Goal: Ask a question

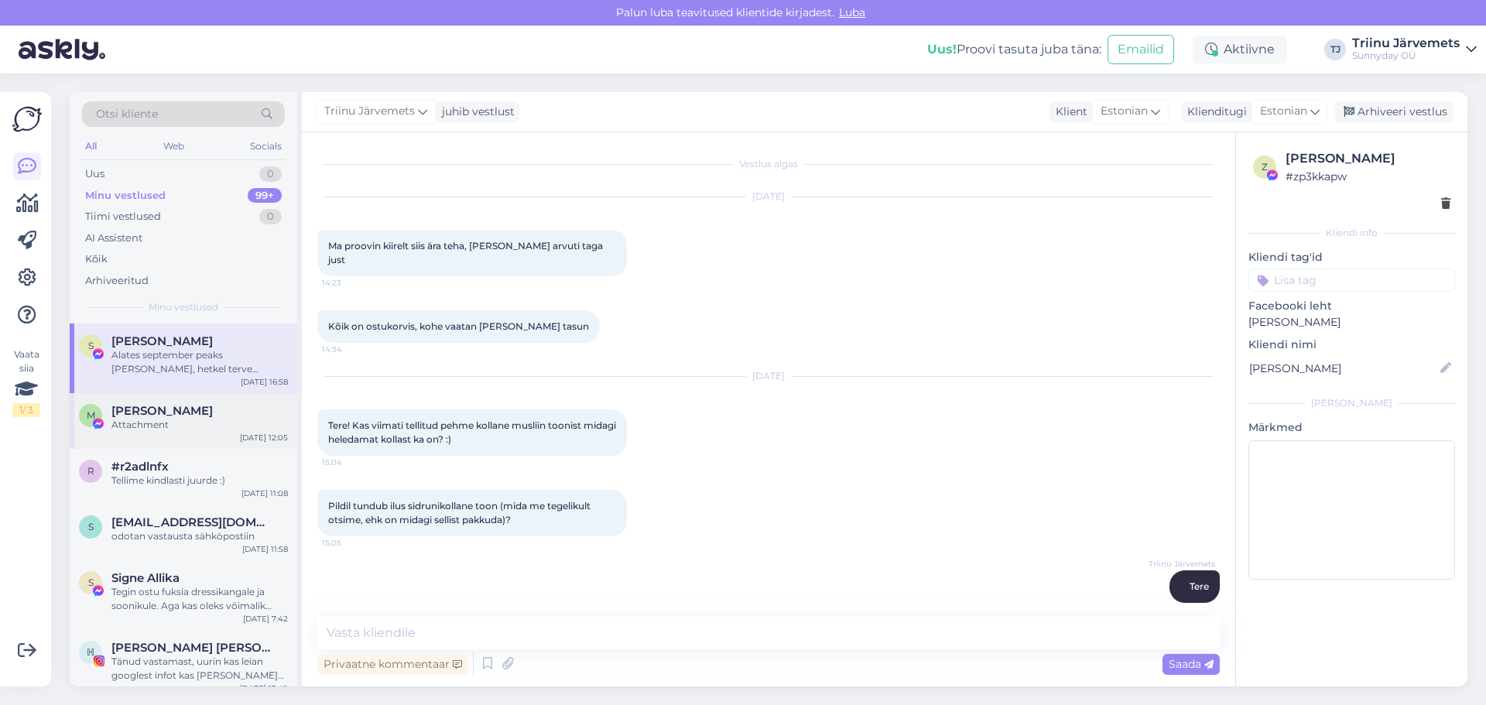
scroll to position [7483, 0]
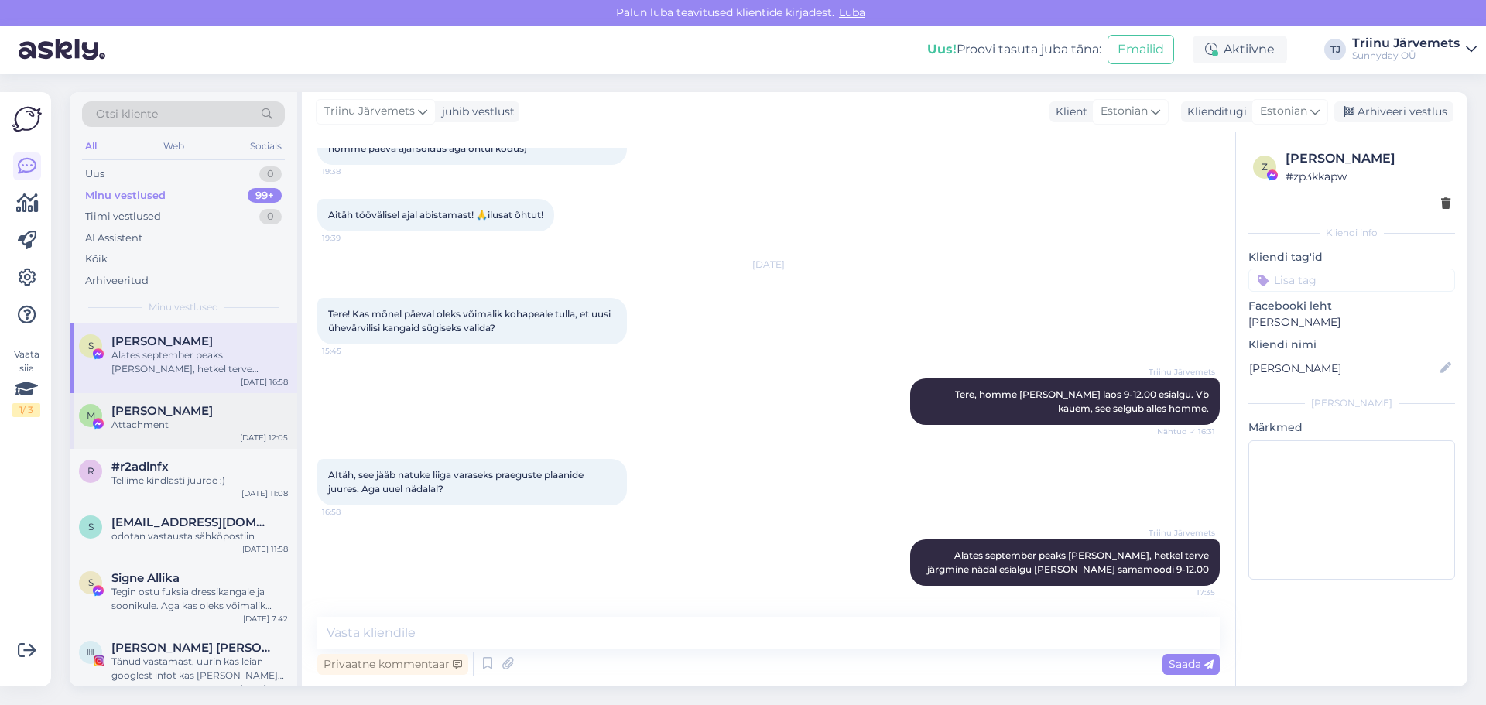
click at [182, 424] on div "Attachment" at bounding box center [199, 425] width 176 height 14
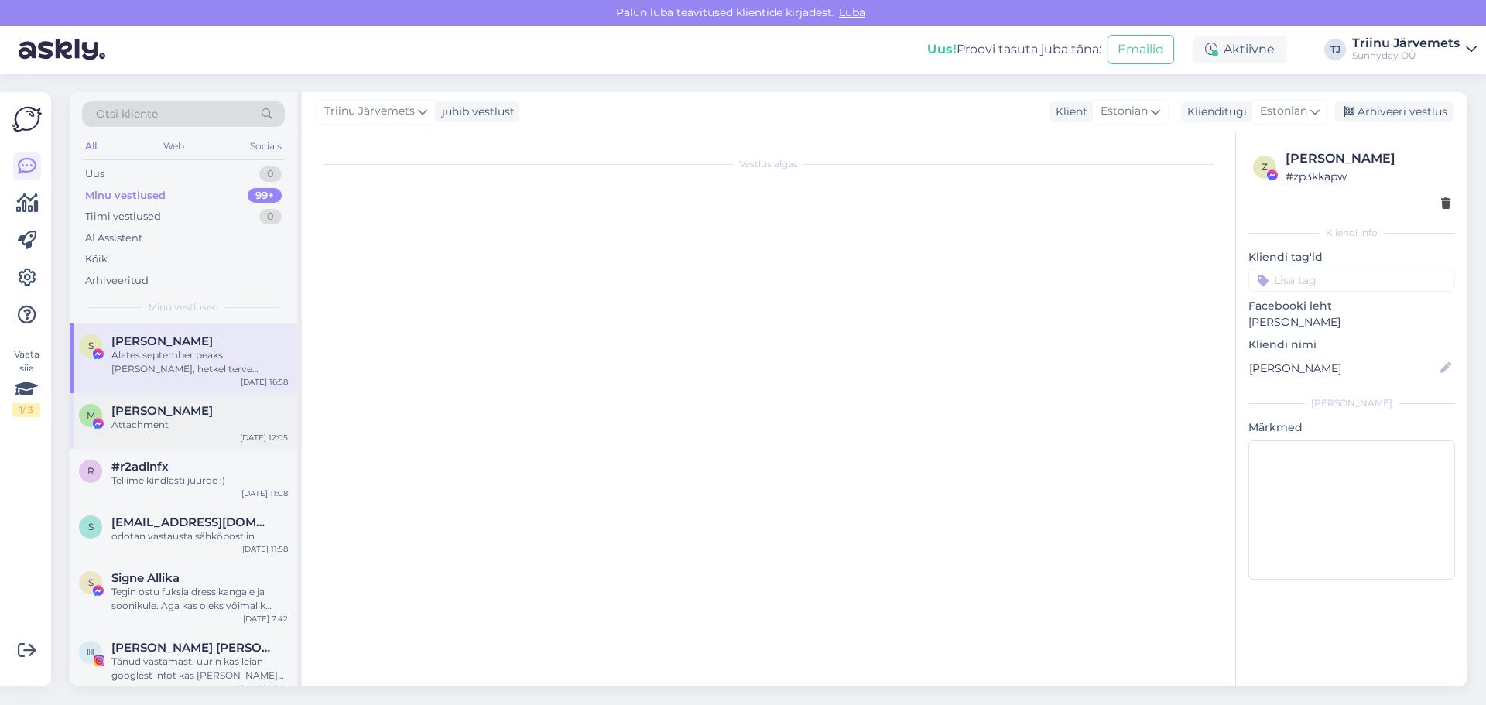
scroll to position [7141, 0]
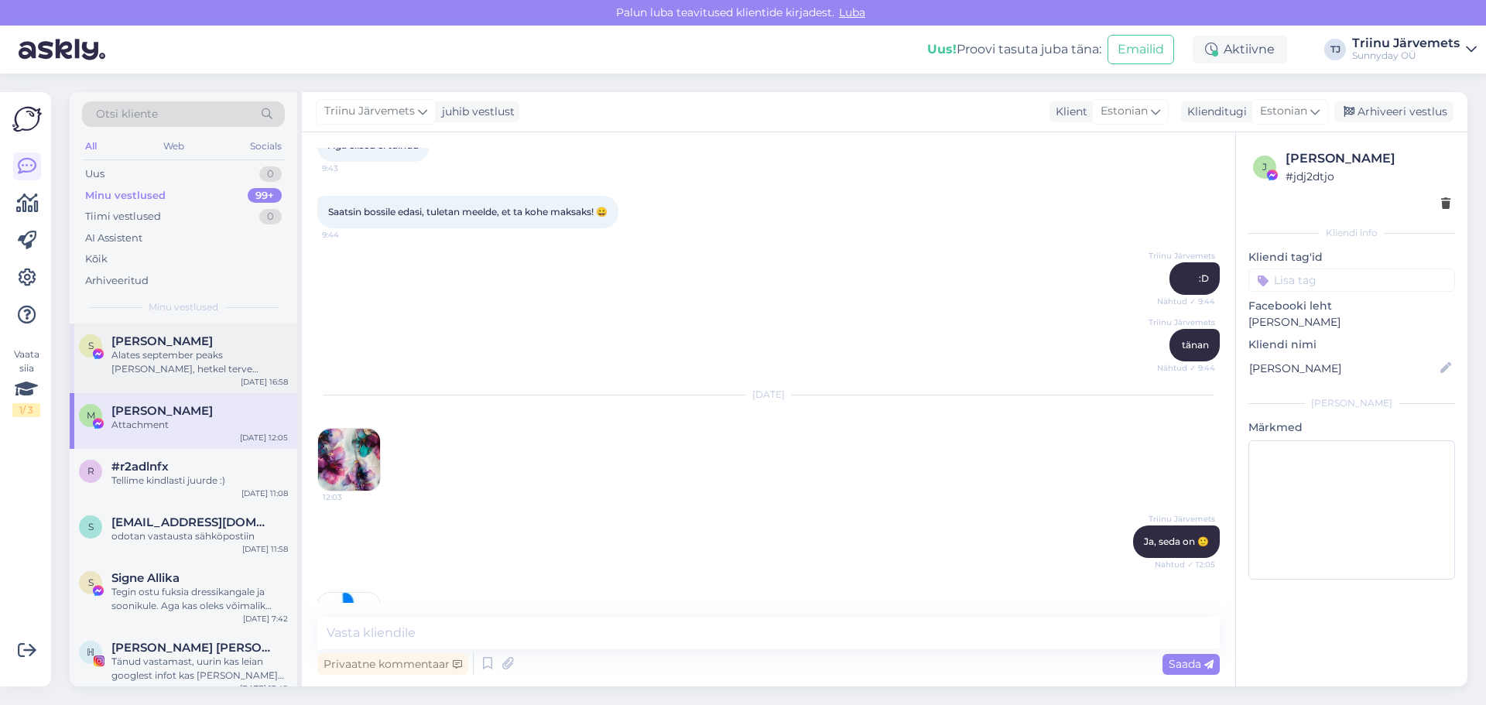
click at [157, 363] on div "Alates september peaks [PERSON_NAME], hetkel terve järgmine nädal esialgu [PERS…" at bounding box center [199, 362] width 176 height 28
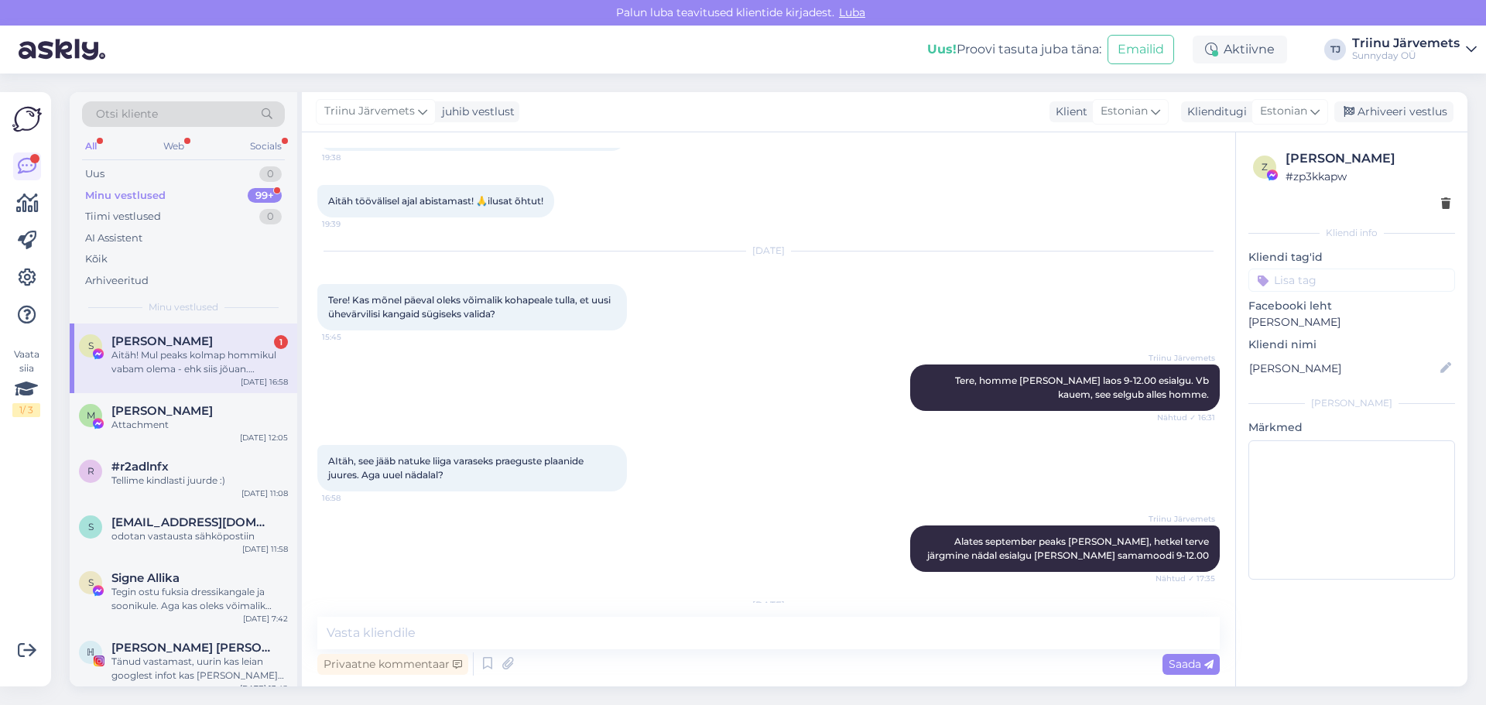
scroll to position [7530, 0]
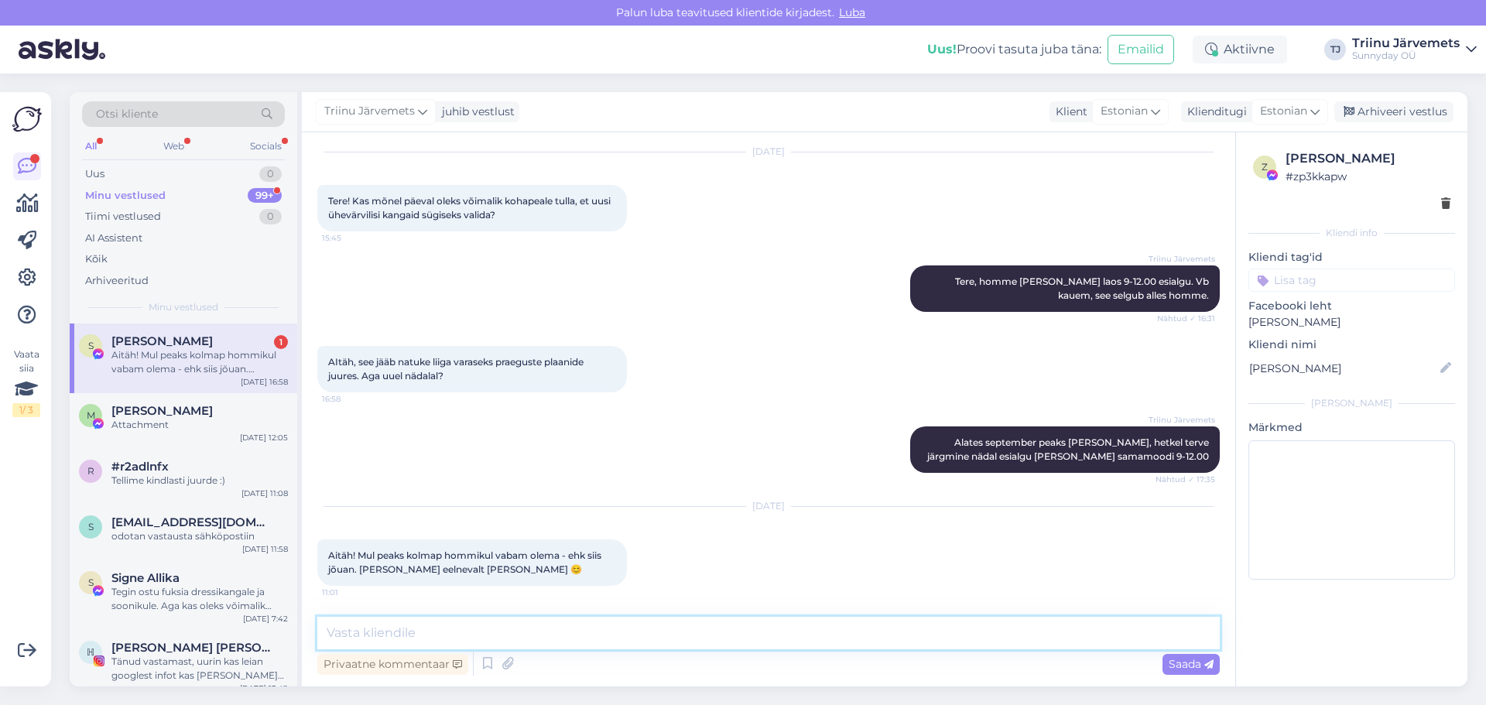
click at [521, 630] on textarea at bounding box center [768, 633] width 902 height 33
click at [140, 189] on div "Minu vestlused" at bounding box center [125, 195] width 80 height 15
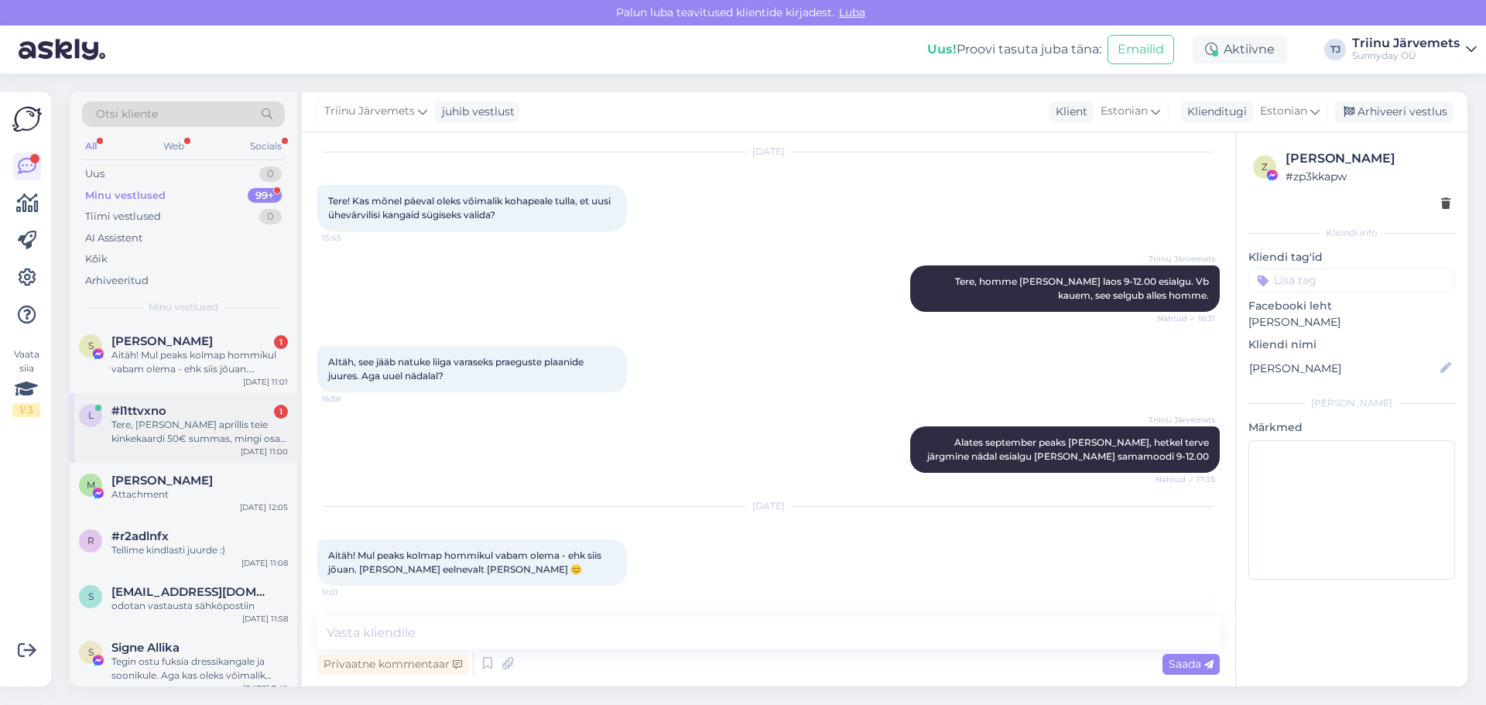
click at [159, 433] on div "Tere, [PERSON_NAME] aprillis teie kinkekaardi 50€ summas, mingi osa on sellest …" at bounding box center [199, 432] width 176 height 28
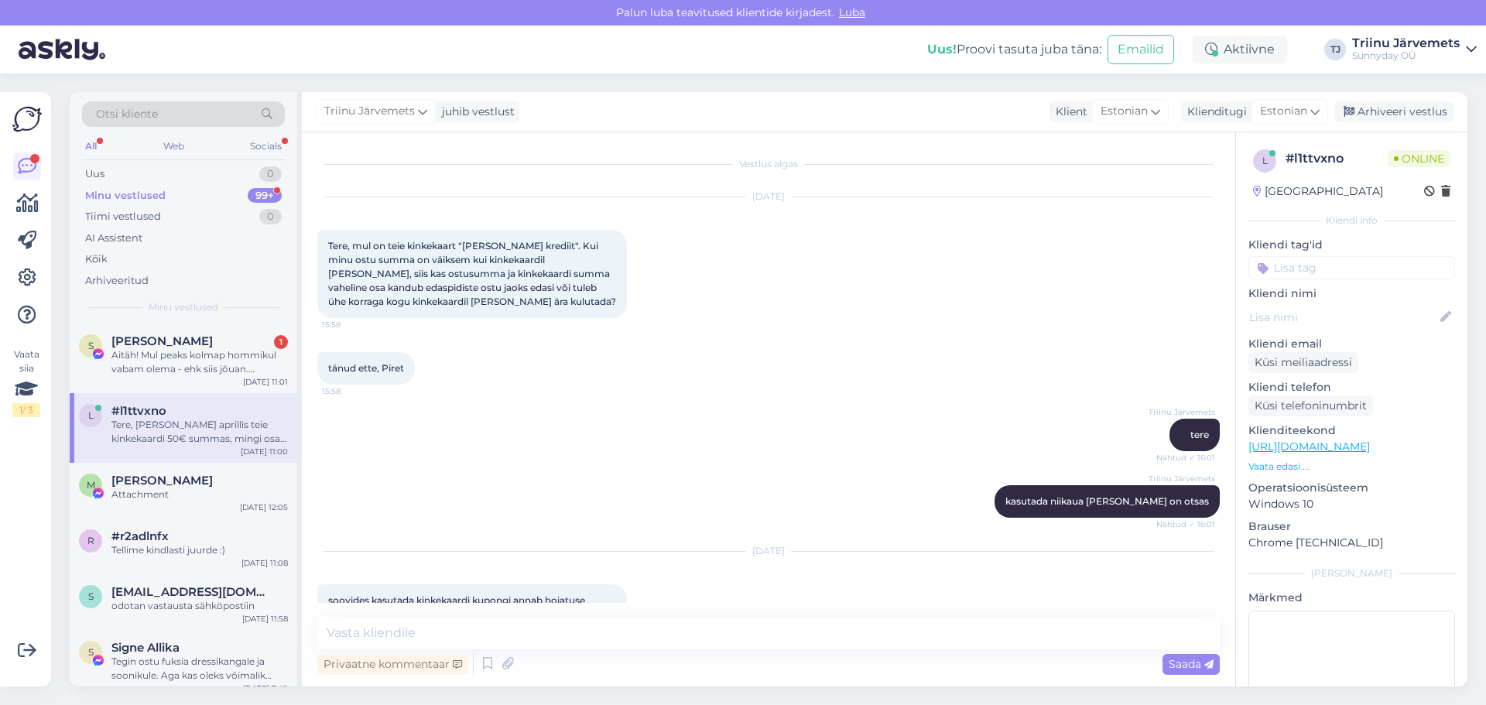
scroll to position [921, 0]
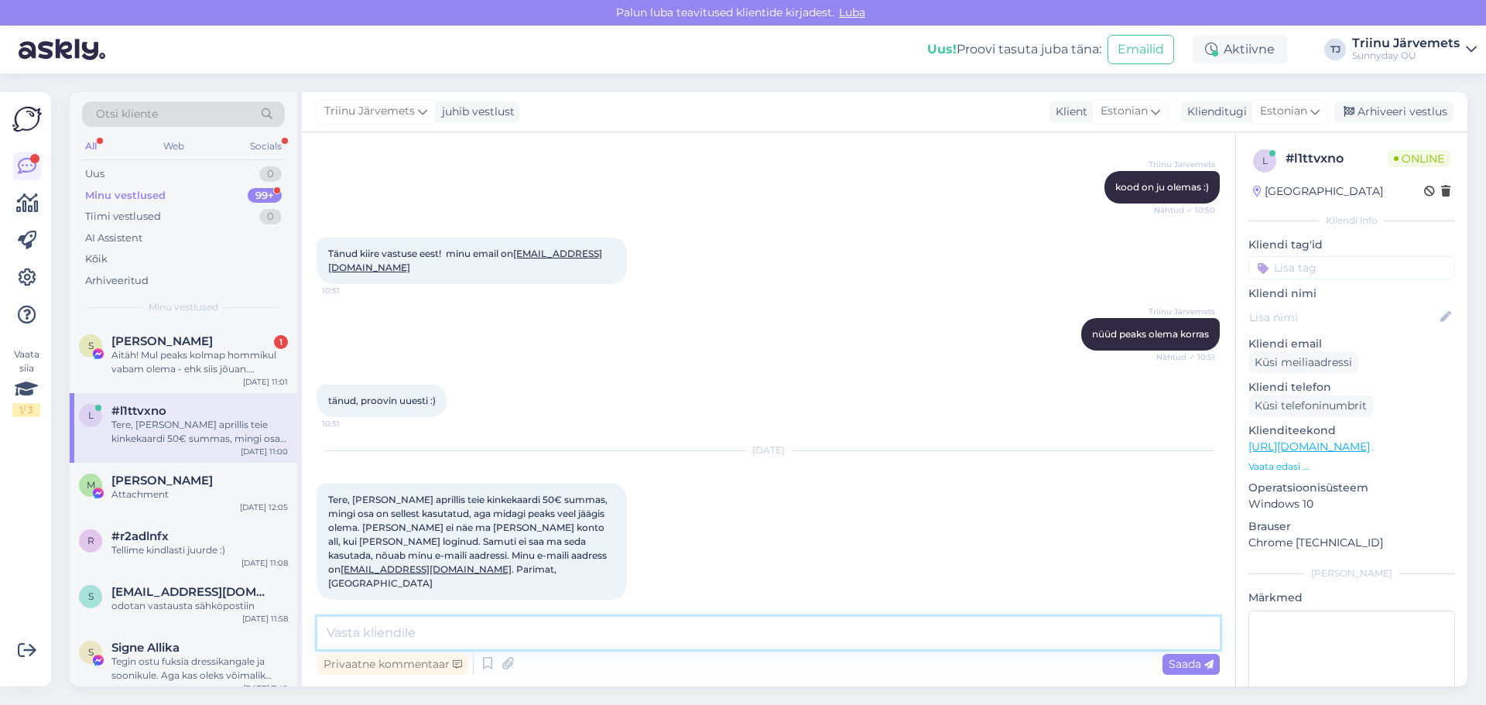
click at [403, 625] on textarea at bounding box center [768, 633] width 902 height 33
type textarea "tere, palun saatke mulle kinkekaardi kood :)"
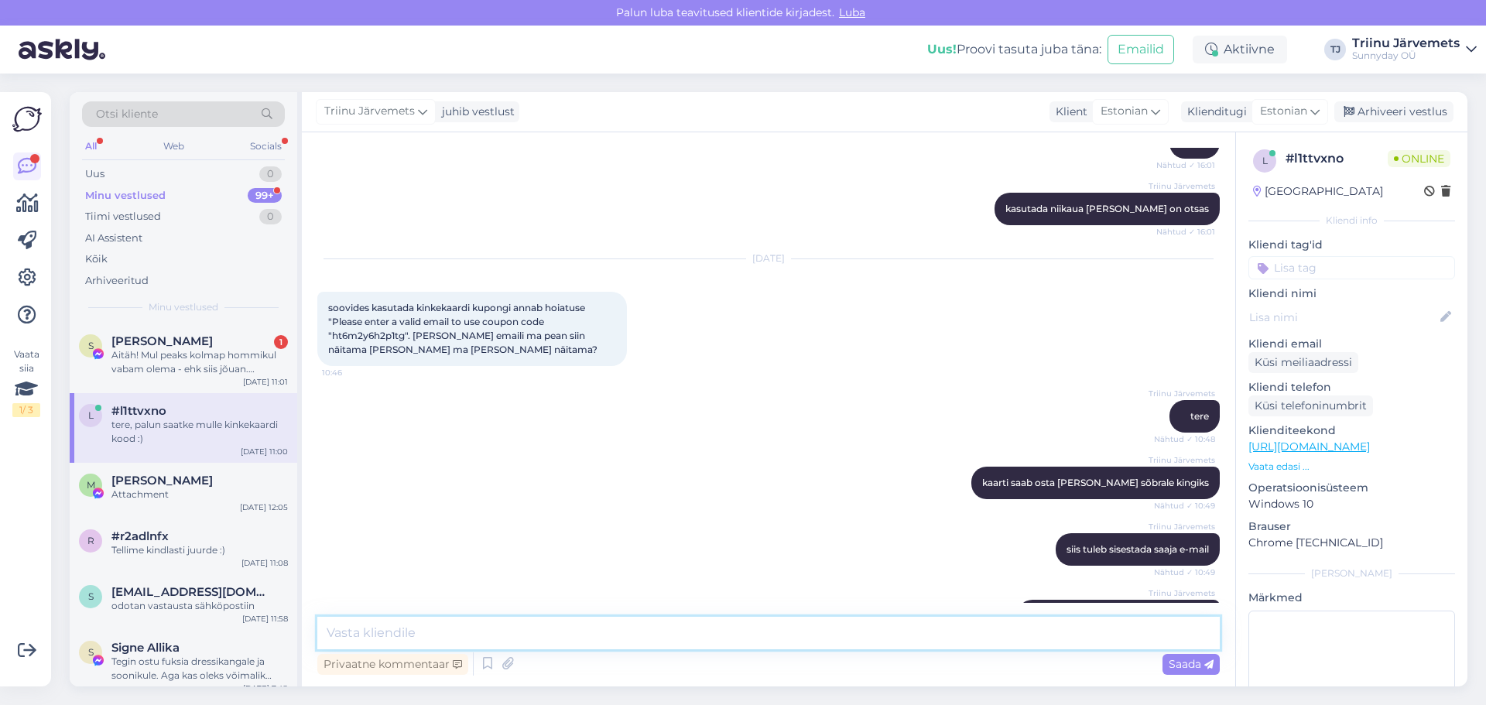
scroll to position [291, 0]
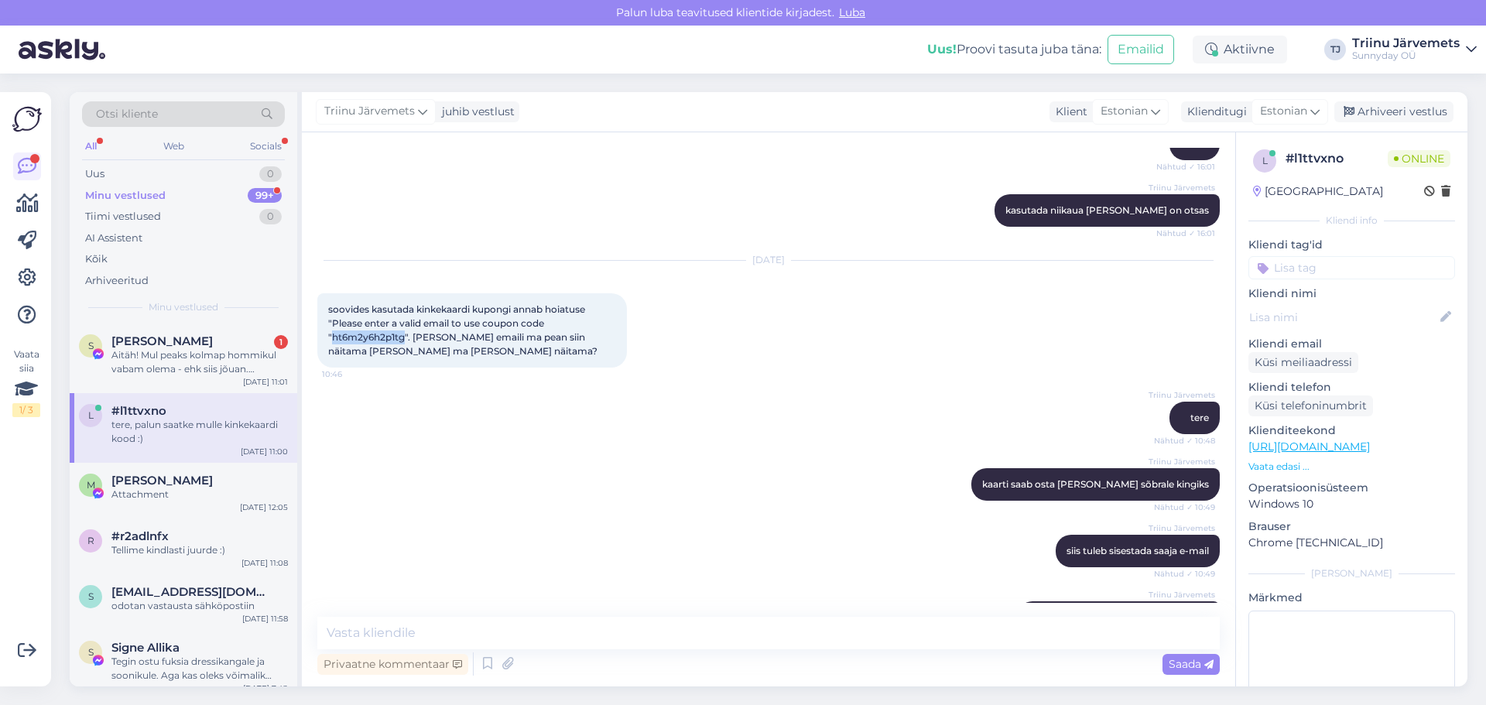
drag, startPoint x: 332, startPoint y: 337, endPoint x: 406, endPoint y: 339, distance: 74.3
click at [406, 339] on span "soovides kasutada kinkekaardi kupongi annab hoiatuse "Please enter a valid emai…" at bounding box center [462, 329] width 269 height 53
copy span "ht6m2y6h2p1tg"
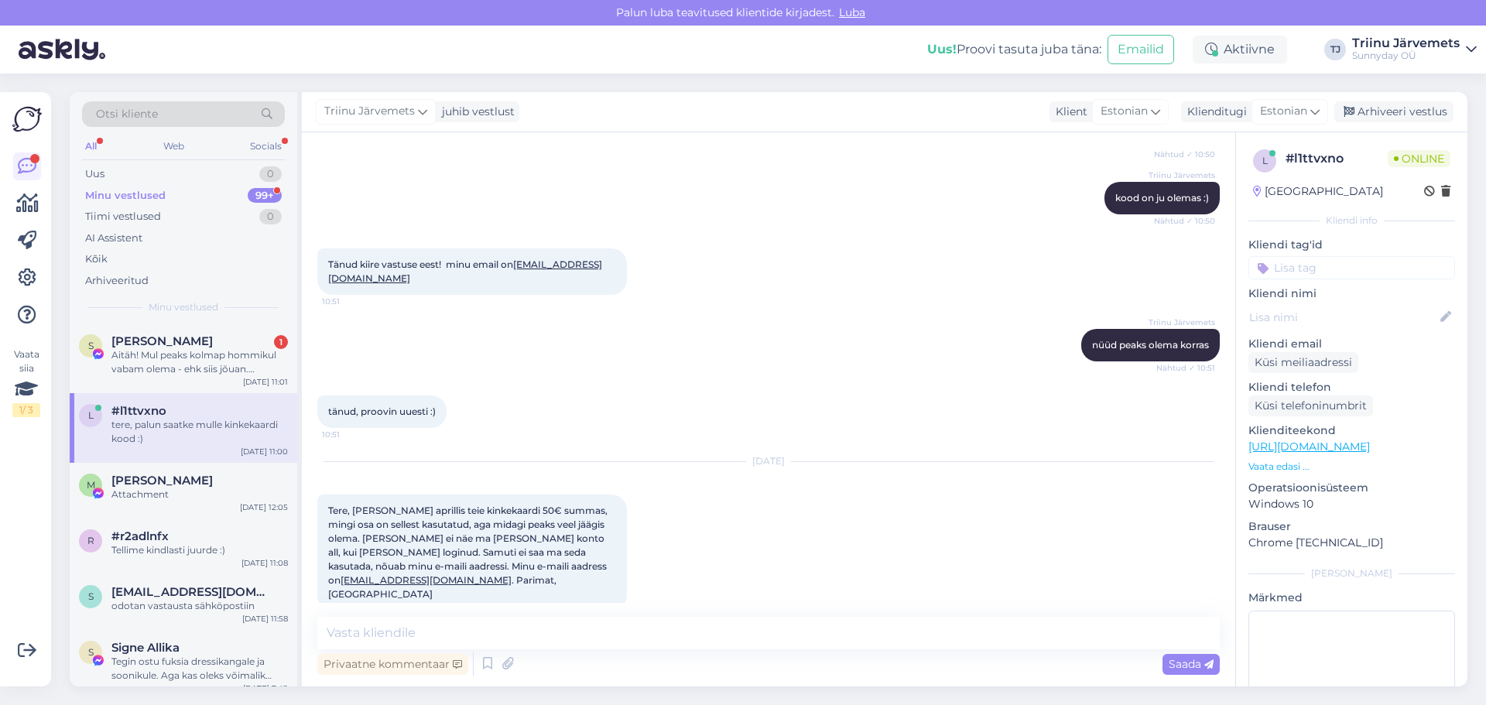
scroll to position [988, 0]
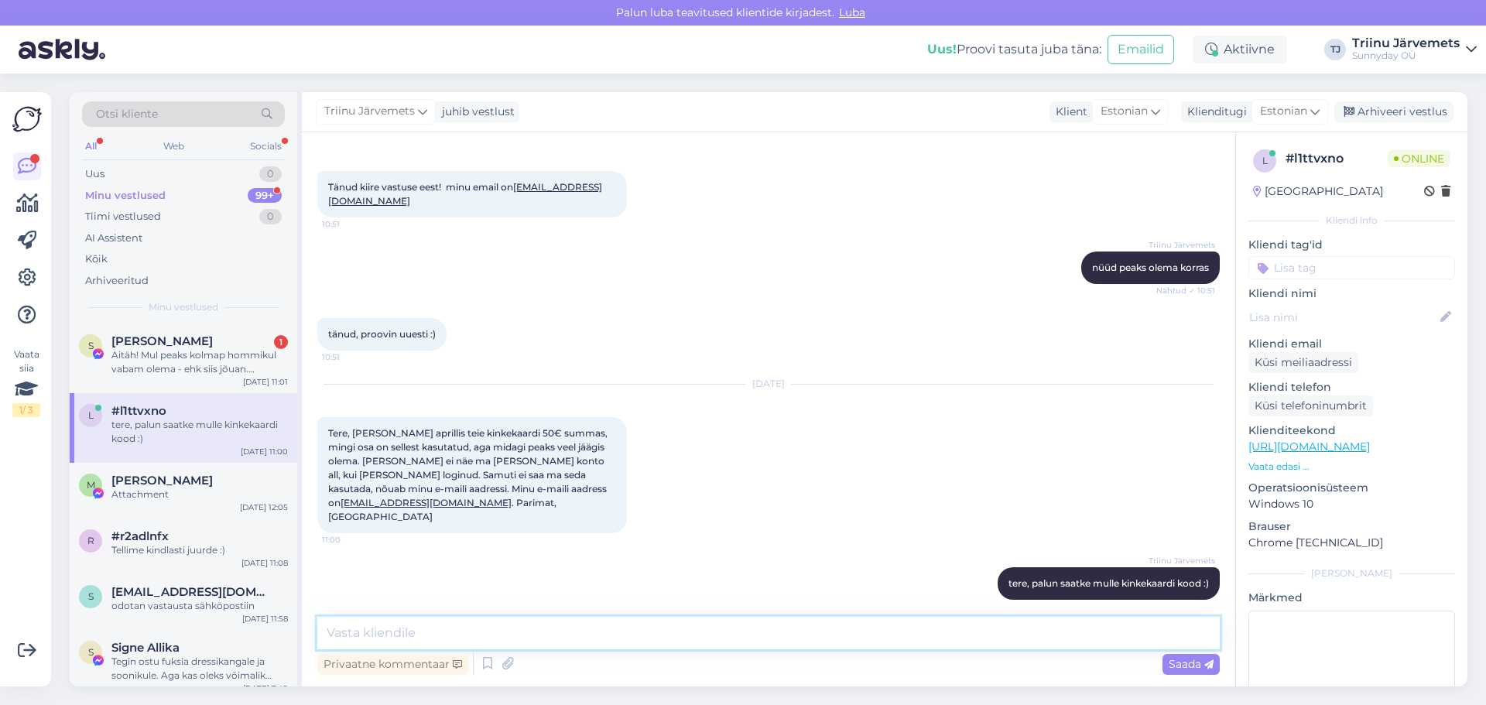
click at [548, 636] on textarea at bounding box center [768, 633] width 902 height 33
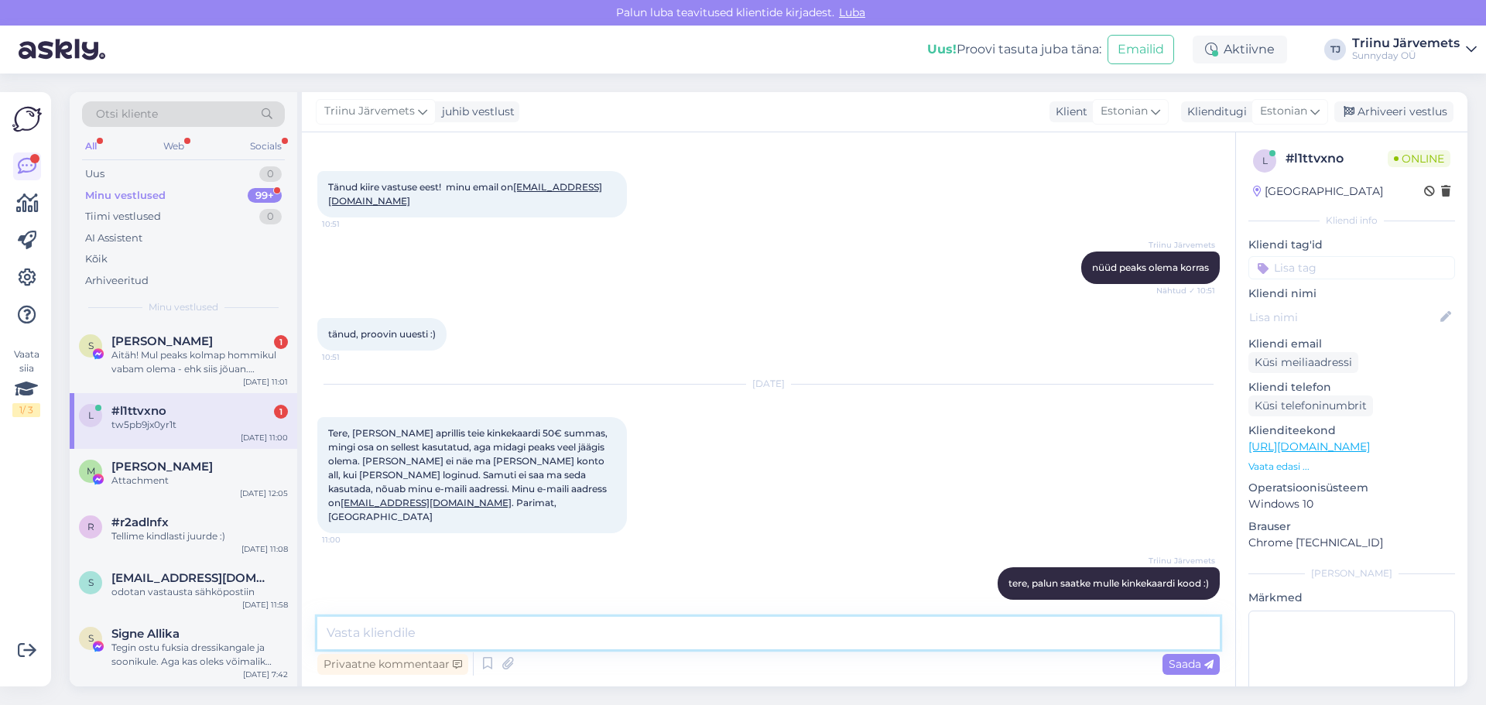
scroll to position [1054, 0]
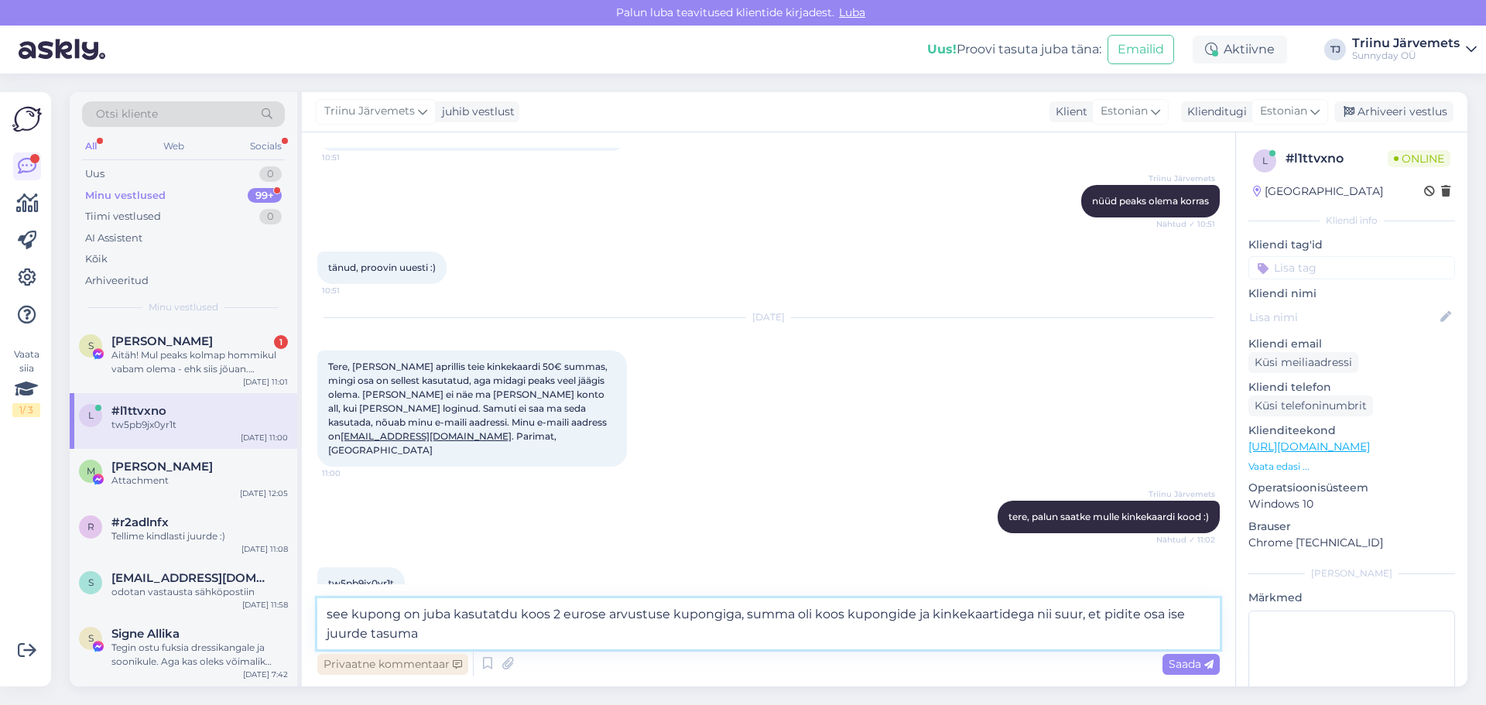
type textarea "see kupong on juba kasutatdu koos 2 eurose arvustuse kupongiga, summa oli koos …"
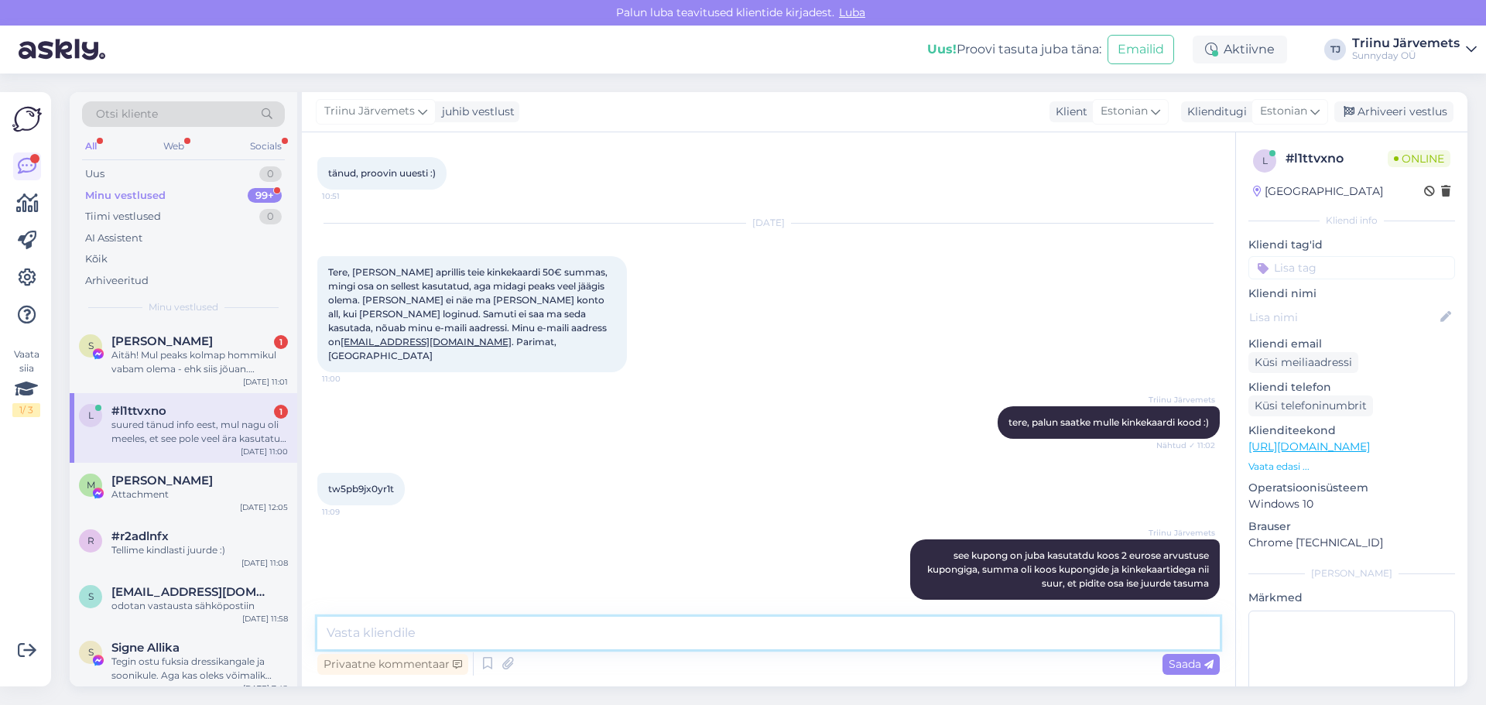
scroll to position [1229, 0]
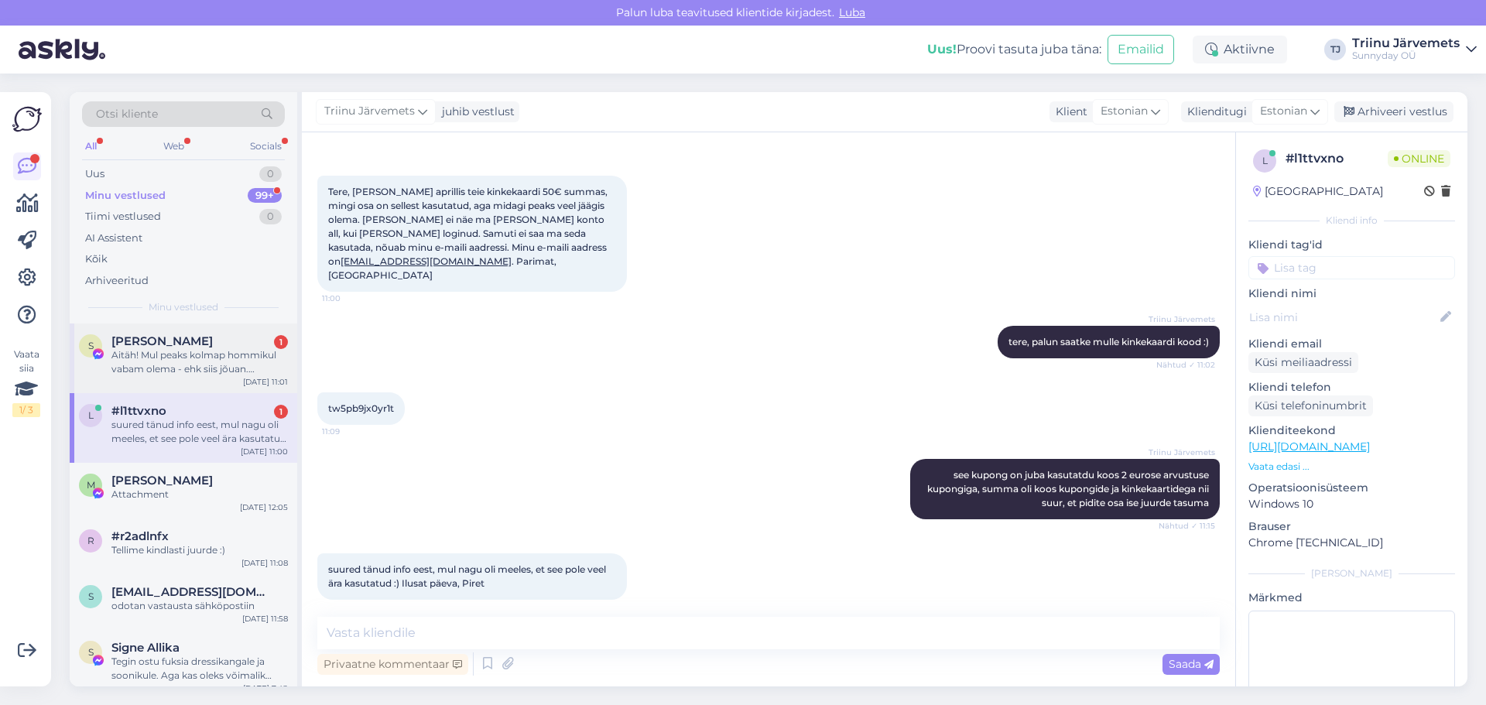
click at [186, 362] on div "Aitäh! Mul peaks kolmap hommikul vabam olema - ehk siis jõuan. [PERSON_NAME] ee…" at bounding box center [199, 362] width 176 height 28
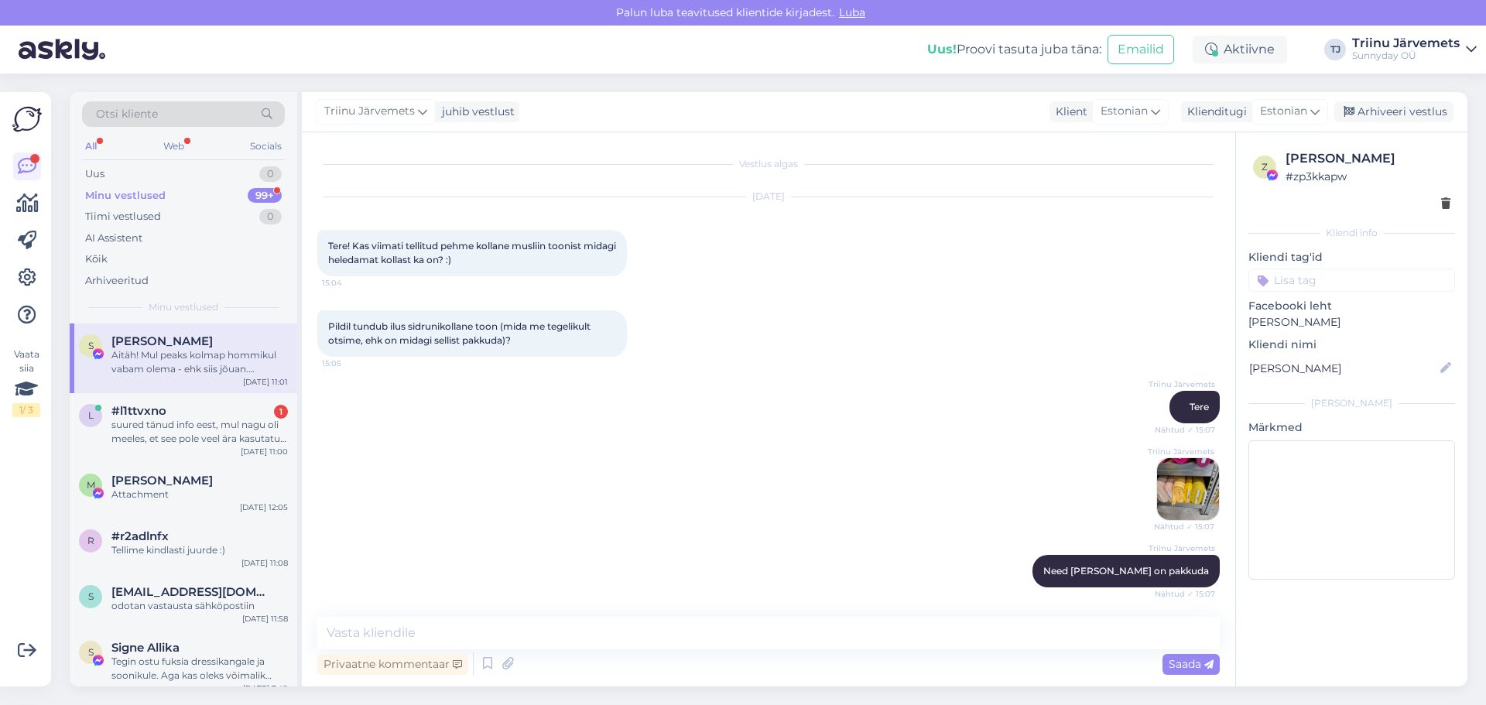
scroll to position [7431, 0]
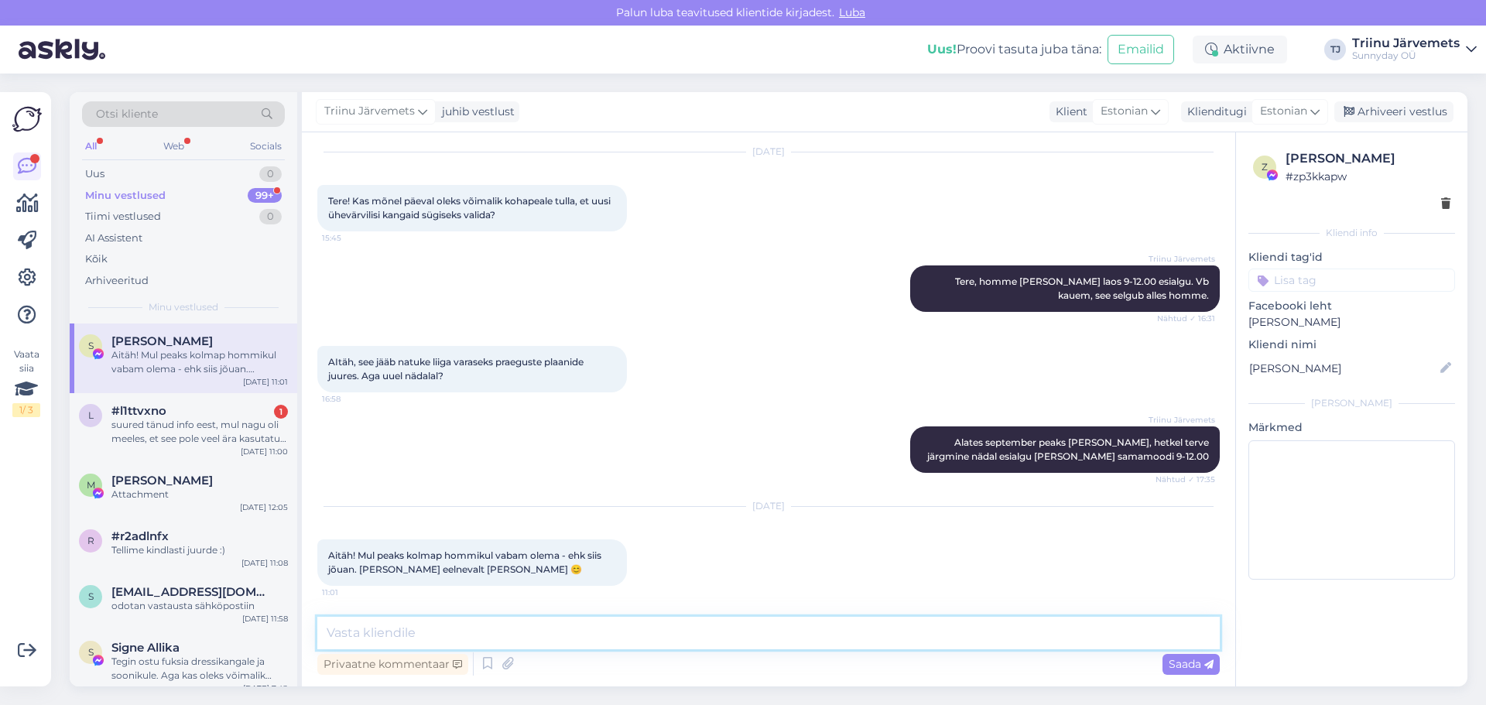
click at [622, 645] on textarea at bounding box center [768, 633] width 902 height 33
click at [215, 429] on div "suured tänud info eest, mul nagu oli meeles, et see pole veel ära kasutatud :) …" at bounding box center [199, 432] width 176 height 28
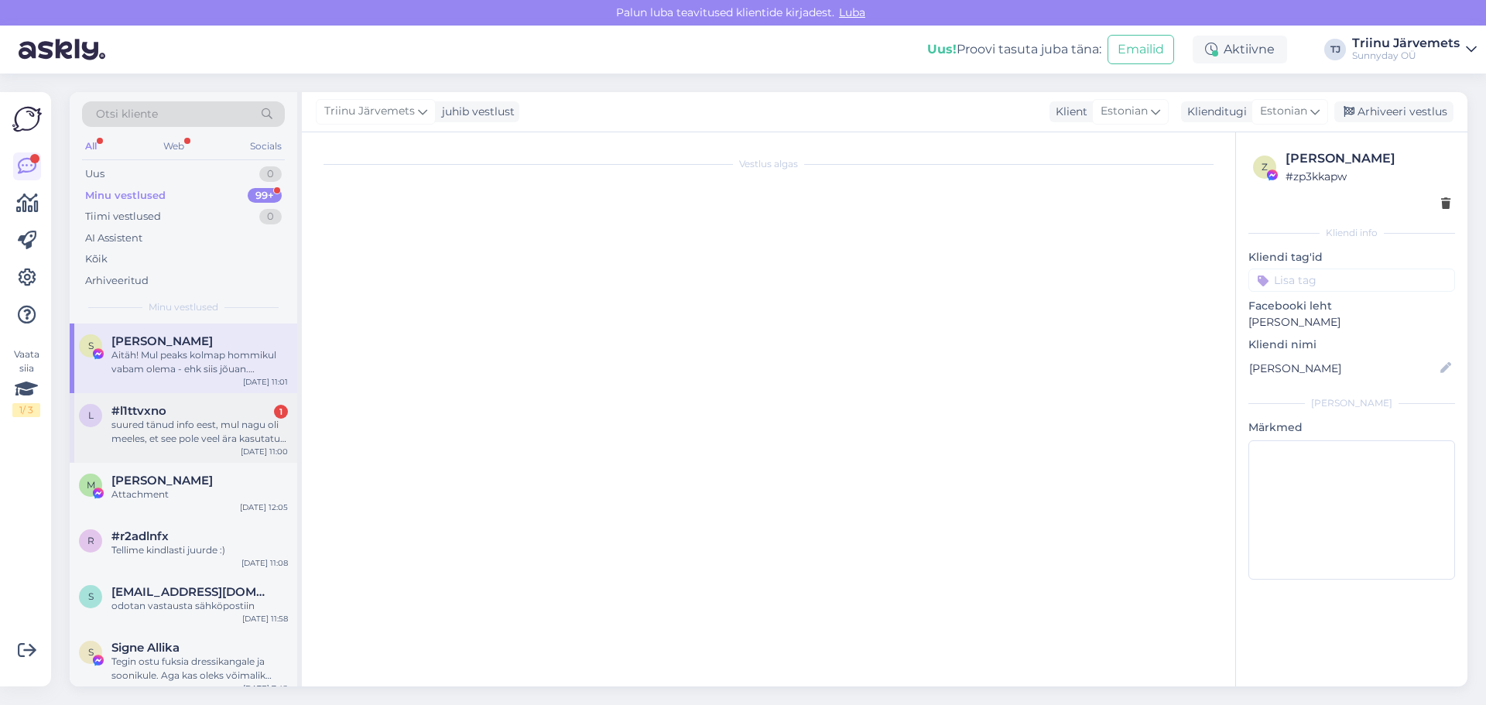
scroll to position [0, 0]
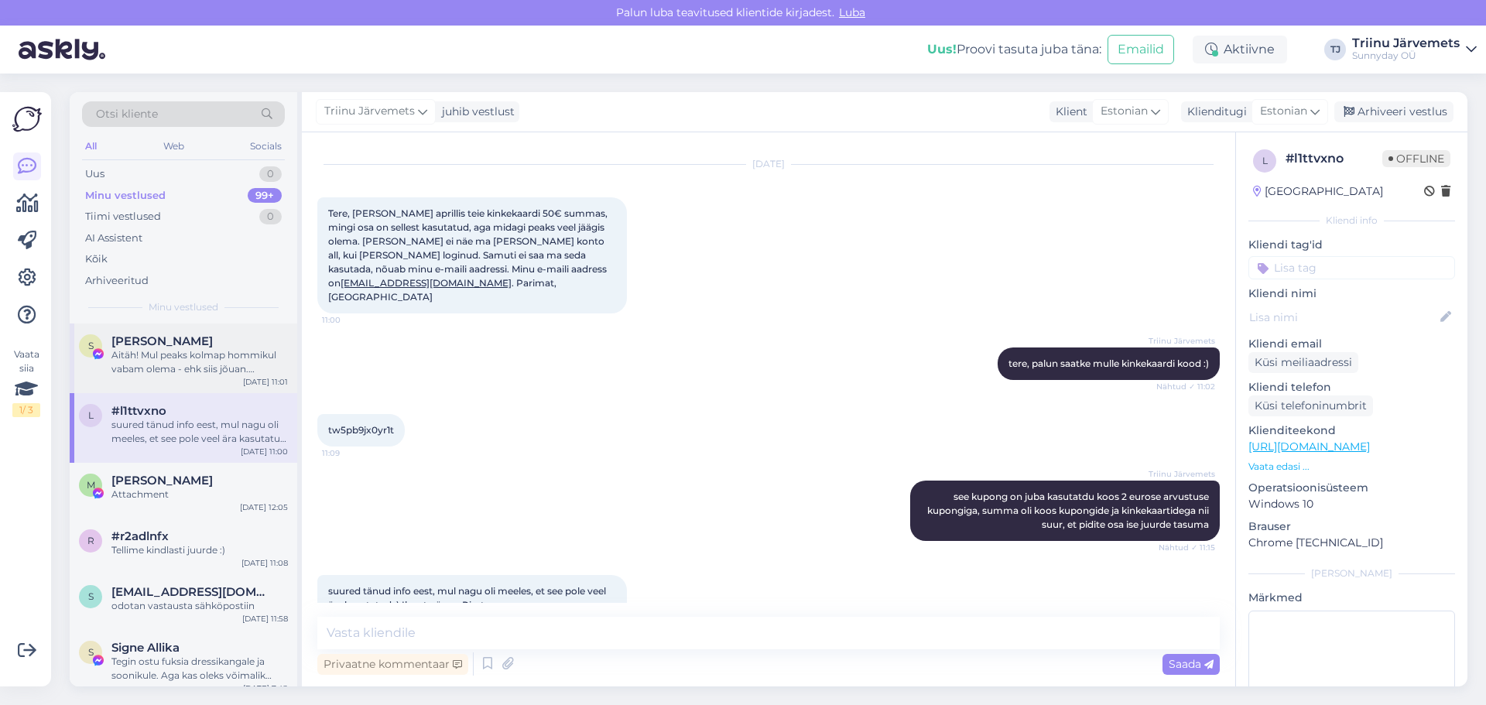
click at [230, 375] on div "Aitäh! Mul peaks kolmap hommikul vabam olema - ehk siis jõuan. [PERSON_NAME] ee…" at bounding box center [199, 362] width 176 height 28
